Goal: Obtain resource: Download file/media

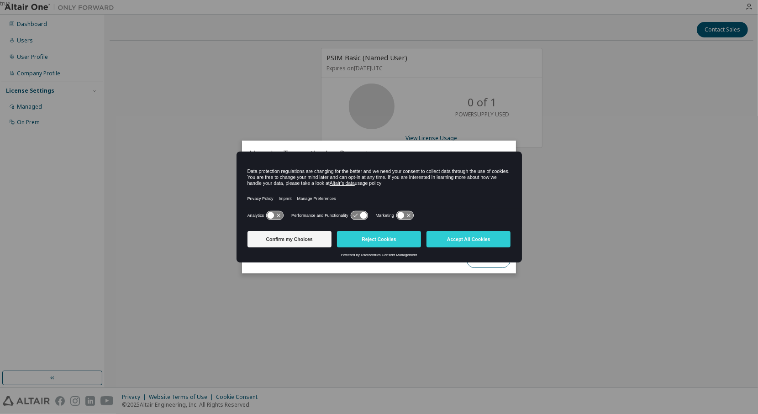
click at [375, 235] on button "Reject Cookies" at bounding box center [379, 239] width 84 height 16
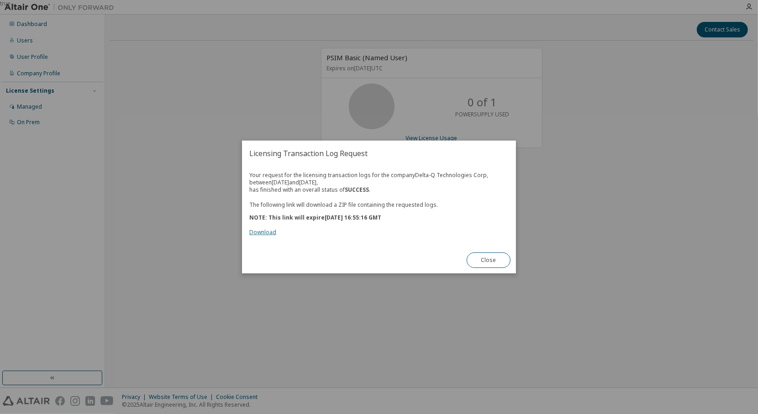
click at [266, 235] on link "Download" at bounding box center [262, 232] width 27 height 8
click at [491, 252] on button "Close" at bounding box center [489, 260] width 44 height 16
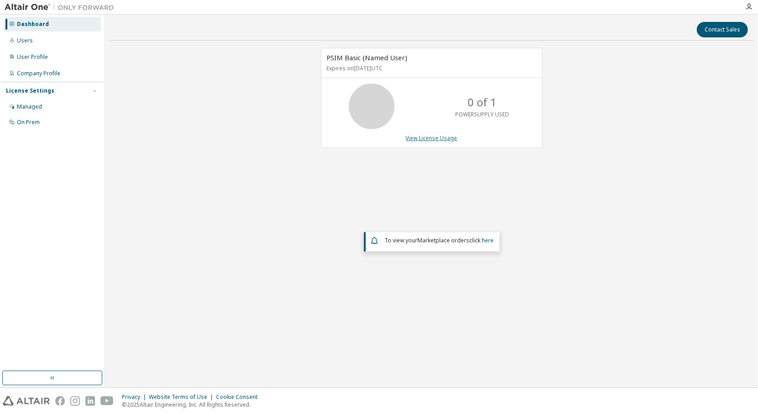
click at [444, 134] on link "View License Usage" at bounding box center [432, 138] width 52 height 8
